Goal: Information Seeking & Learning: Compare options

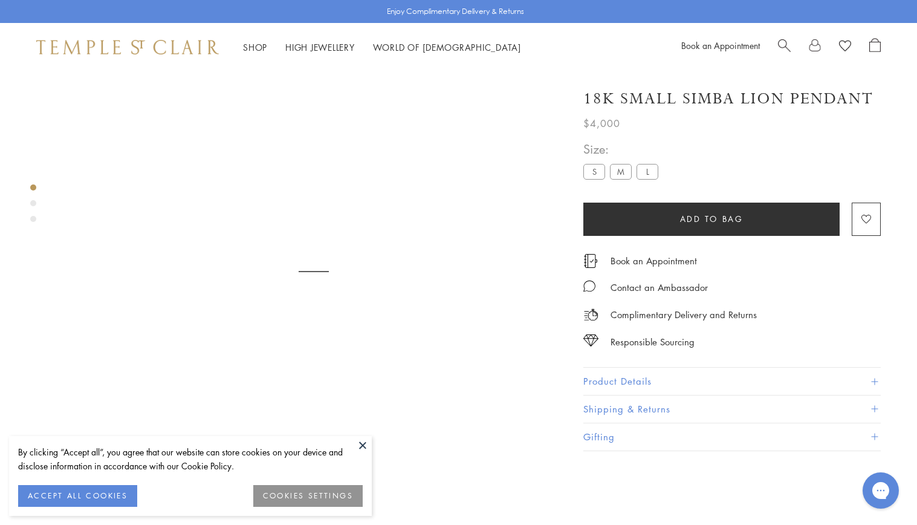
scroll to position [71, 0]
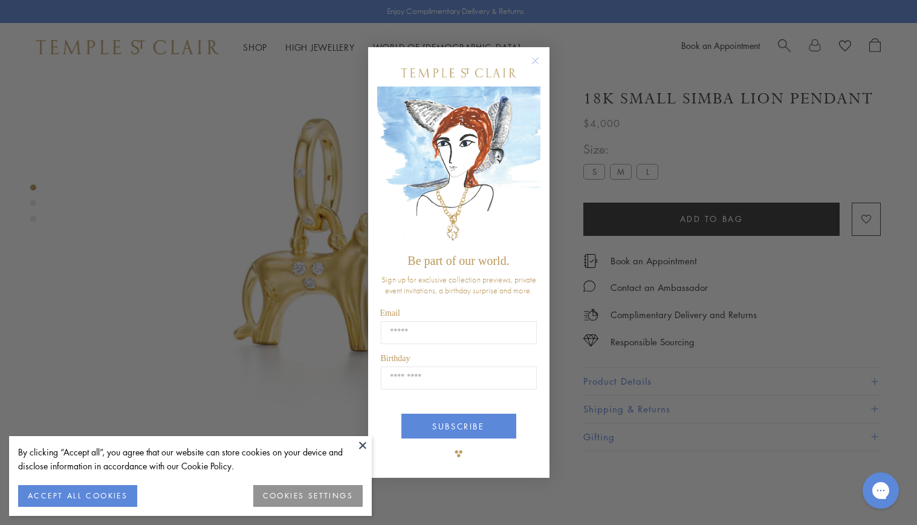
click at [534, 61] on icon "Close dialog" at bounding box center [535, 61] width 6 height 6
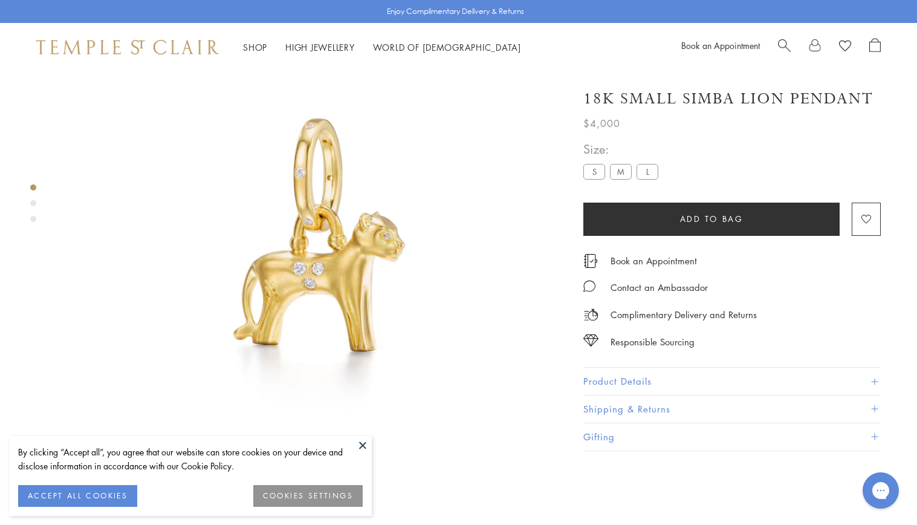
click at [618, 174] on label "M" at bounding box center [621, 171] width 22 height 15
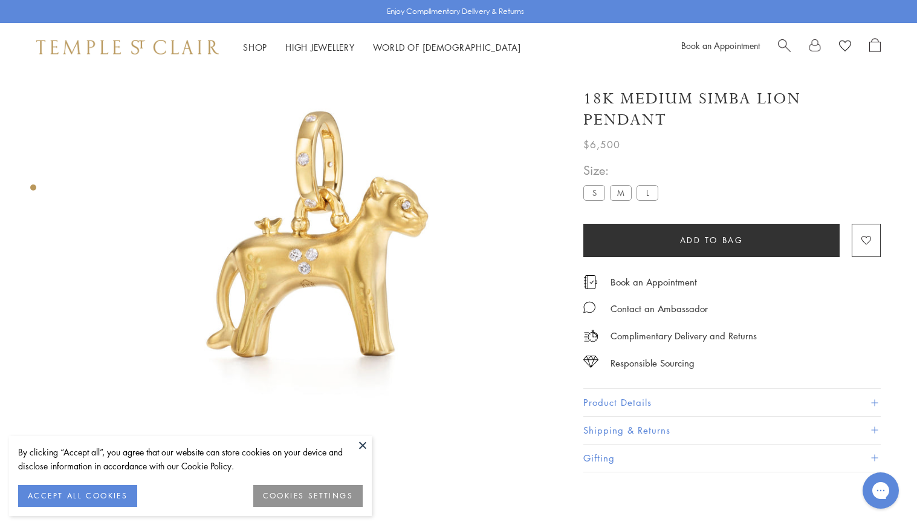
click at [595, 190] on label "S" at bounding box center [594, 192] width 22 height 15
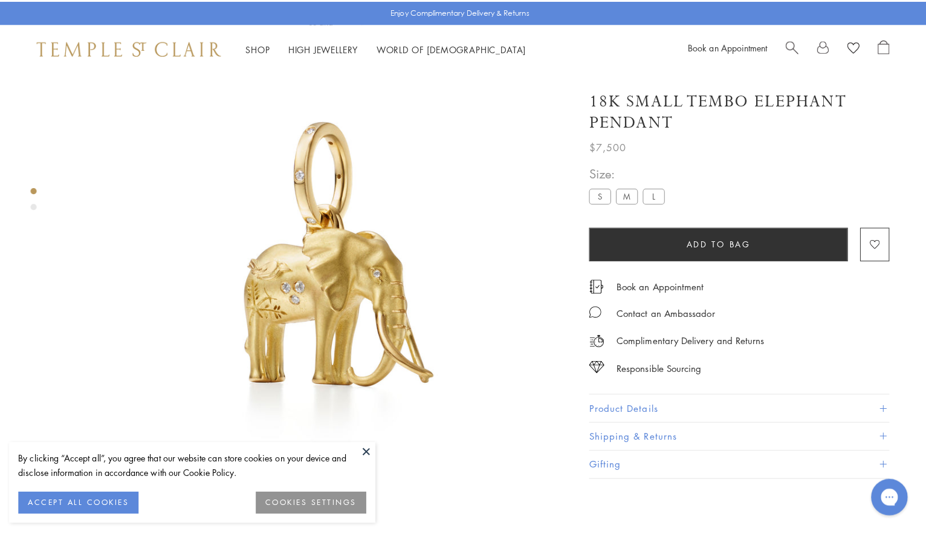
scroll to position [71, 0]
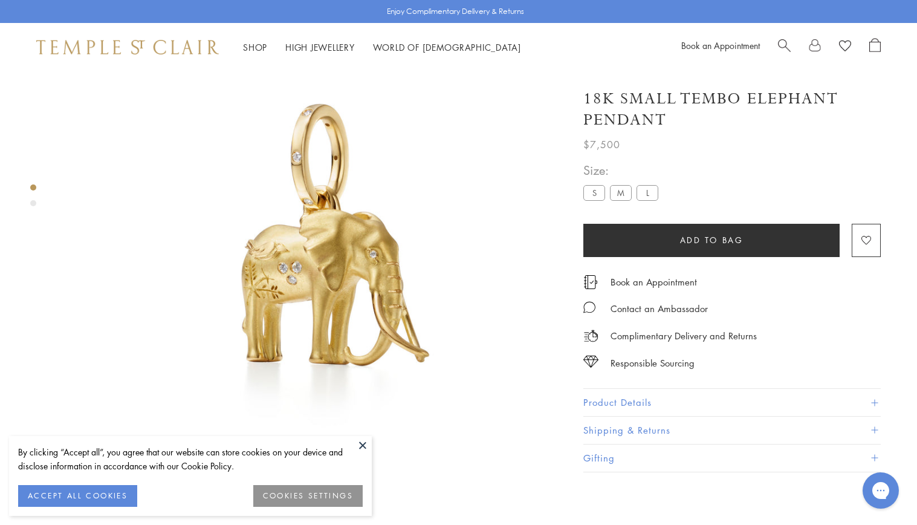
click at [899, 341] on div "18K Small Tembo Elephant Pendant $7,500 Tembo, Swahili for Elephant is a portra…" at bounding box center [741, 251] width 351 height 503
click at [783, 43] on span "Search" at bounding box center [784, 44] width 13 height 13
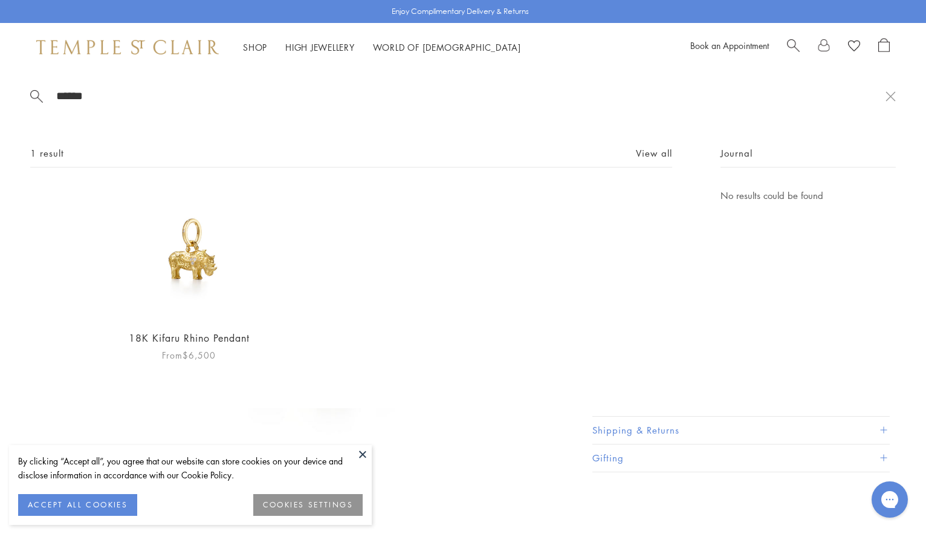
type input "******"
click at [196, 264] on img at bounding box center [189, 254] width 132 height 132
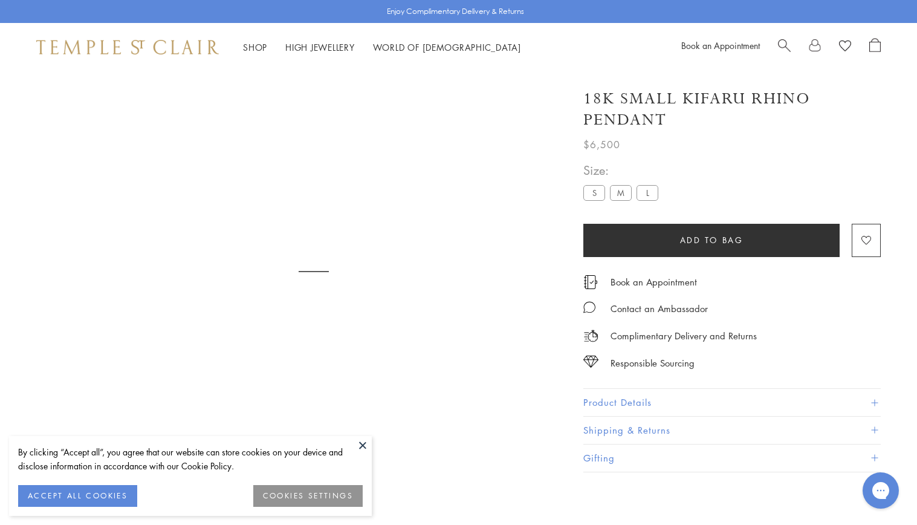
scroll to position [71, 0]
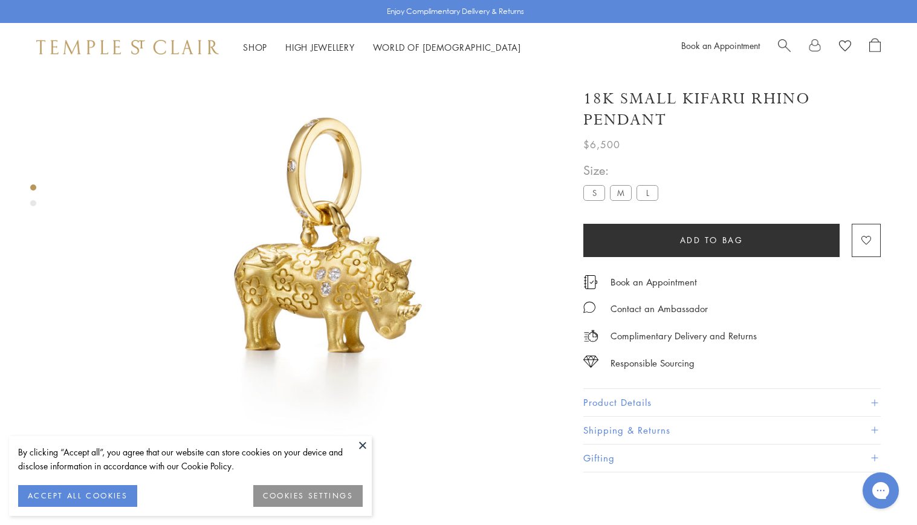
click at [361, 446] on button at bounding box center [363, 445] width 18 height 18
